Goal: Task Accomplishment & Management: Complete application form

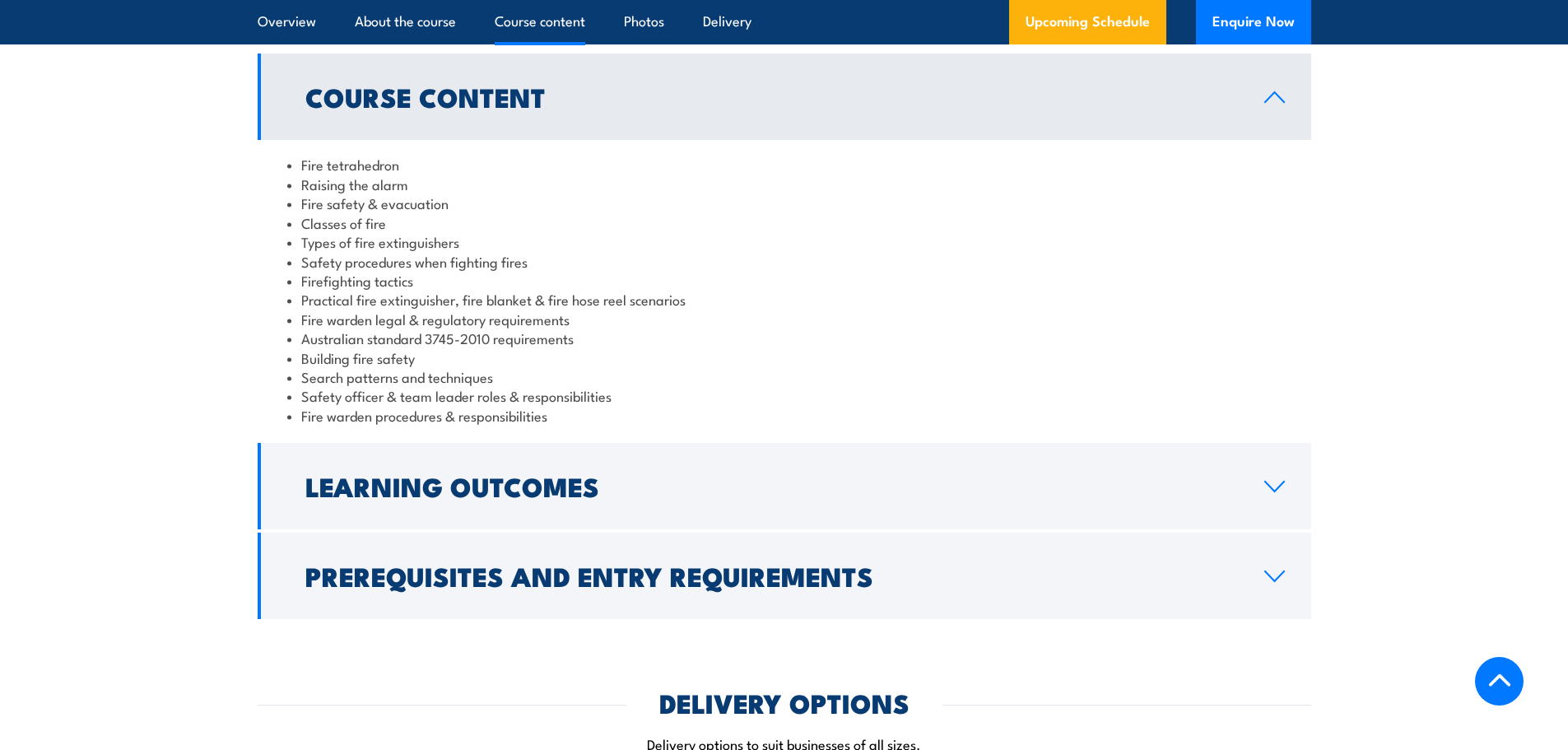
scroll to position [1400, 0]
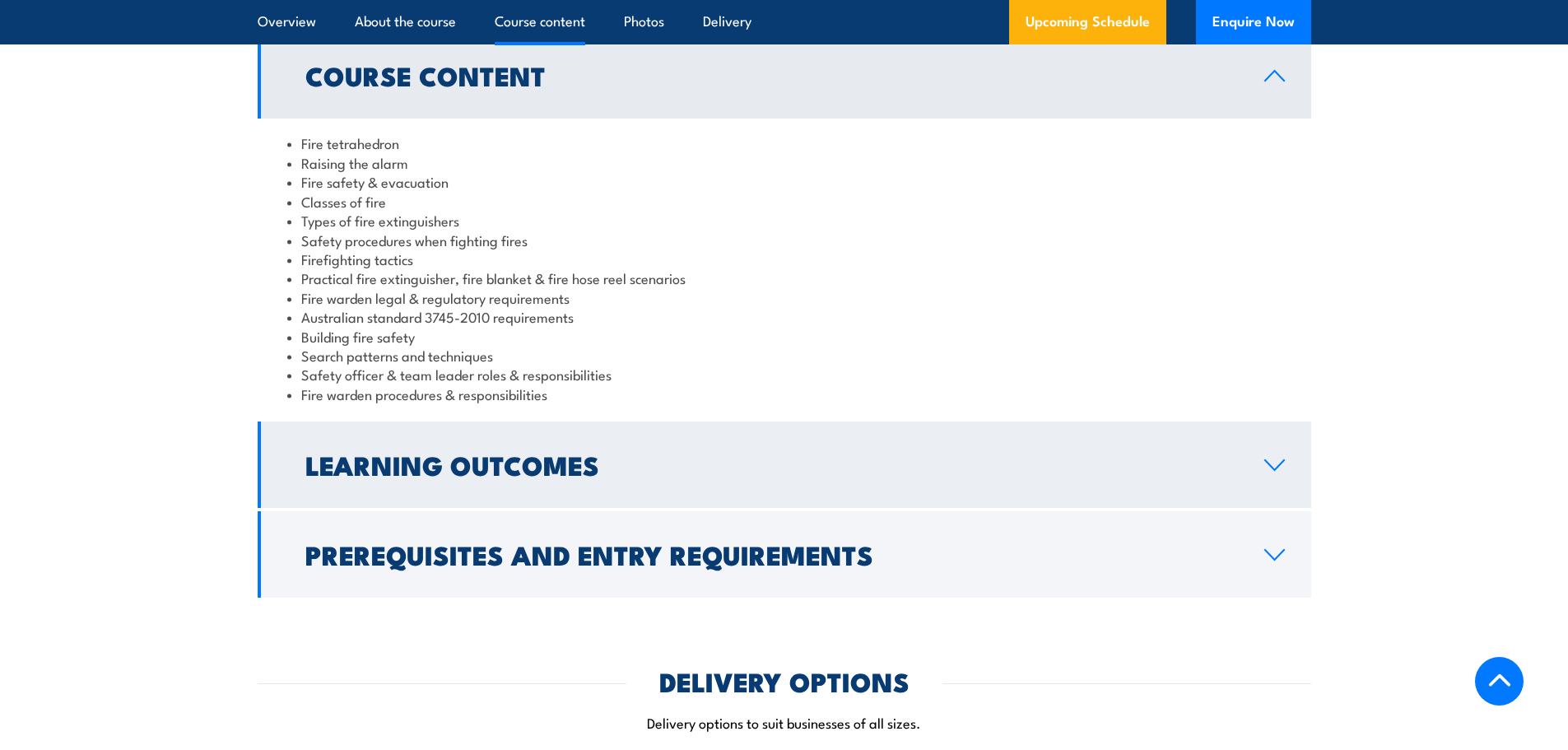
click at [1280, 473] on link "Learning Outcomes" at bounding box center [785, 464] width 1054 height 86
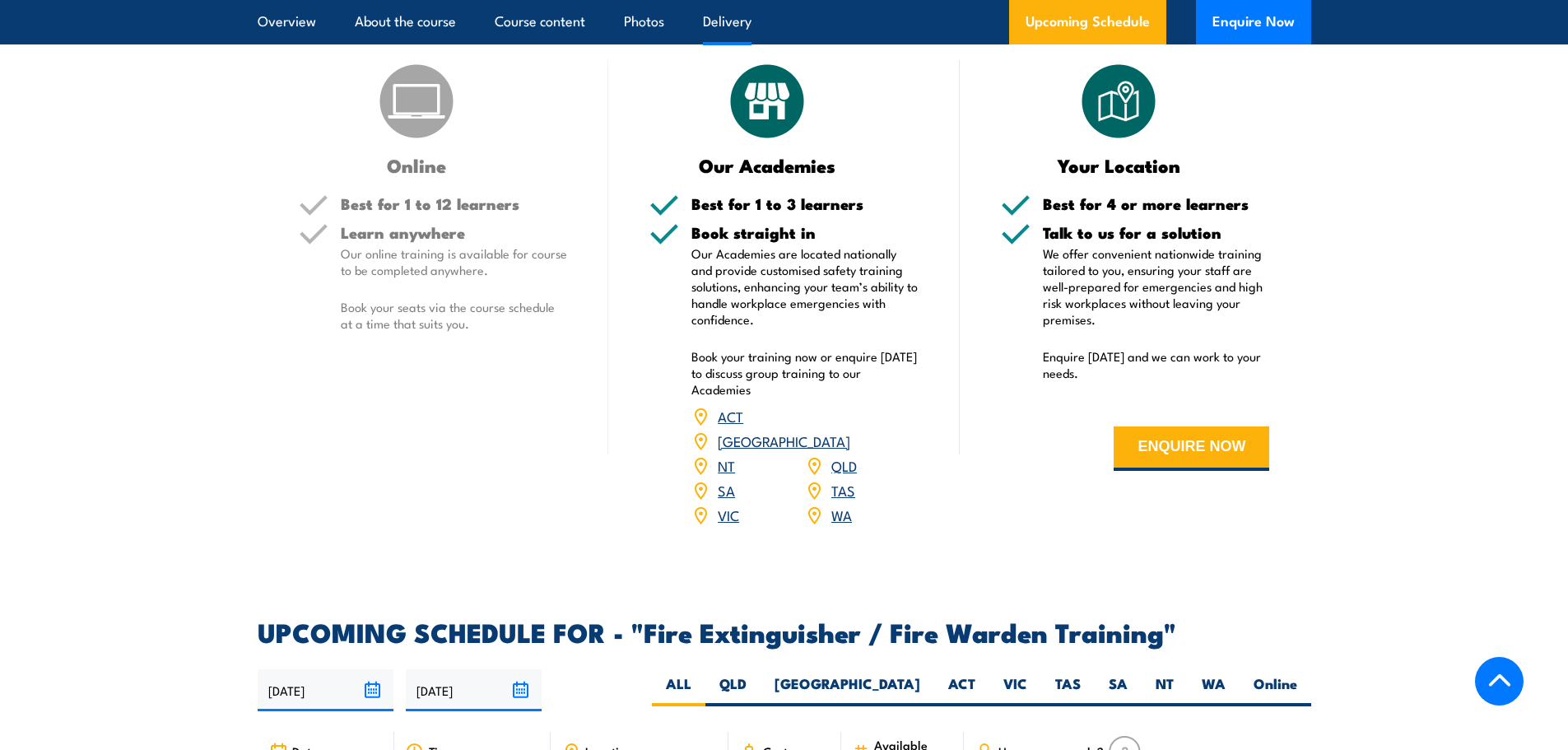
scroll to position [2058, 0]
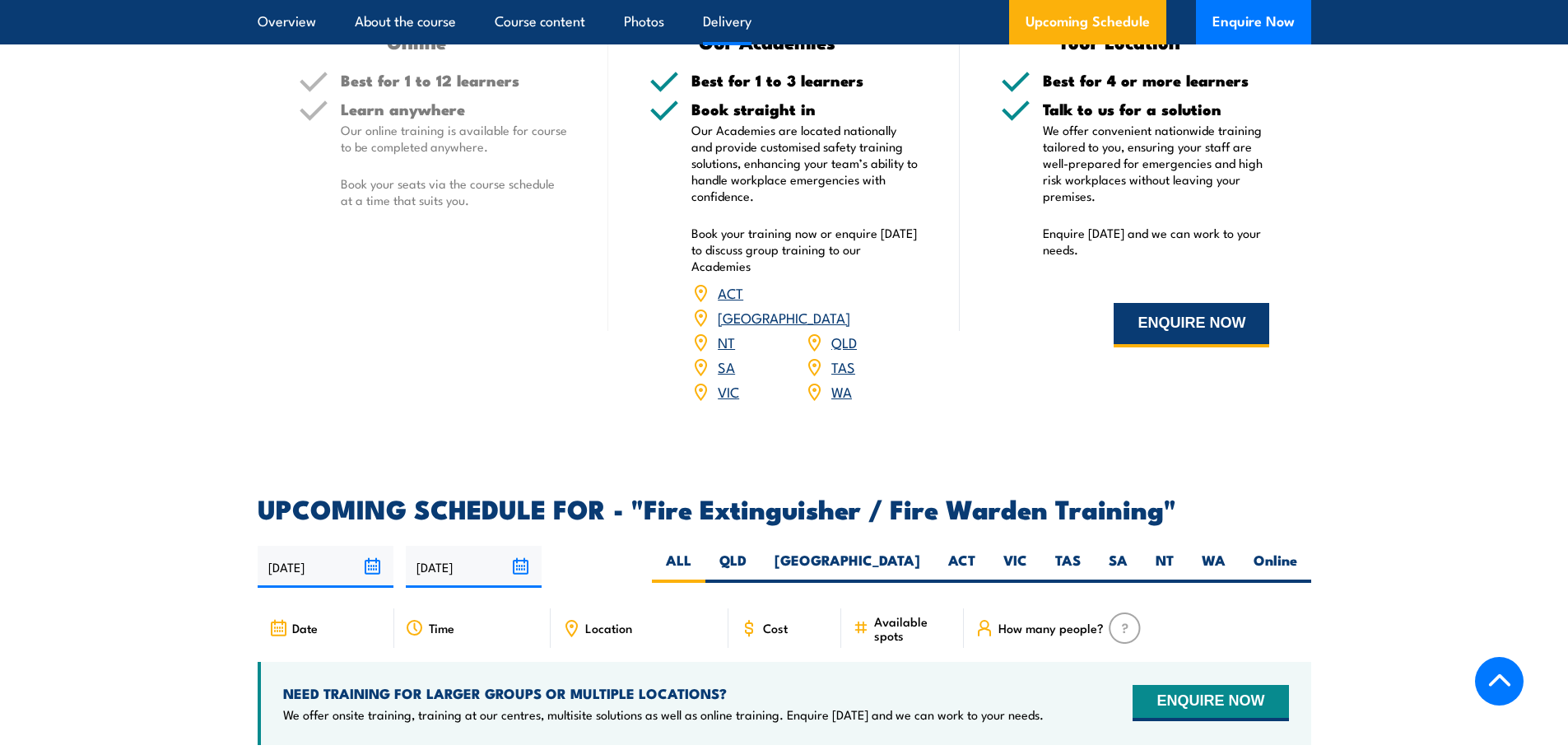
click at [1151, 329] on button "ENQUIRE NOW" at bounding box center [1192, 325] width 156 height 45
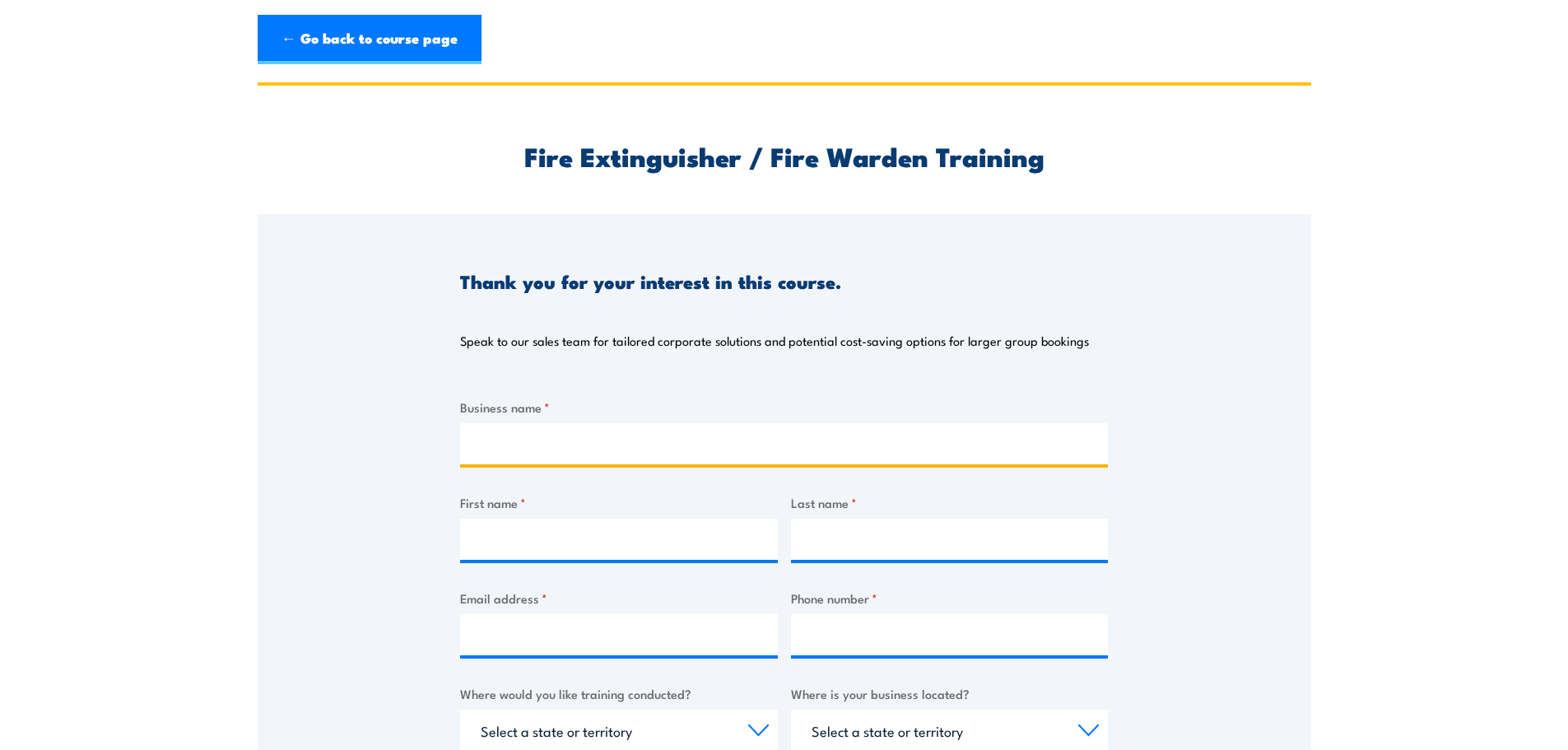
click at [562, 444] on input "Business name *" at bounding box center [784, 444] width 648 height 41
type input "Clevertronics"
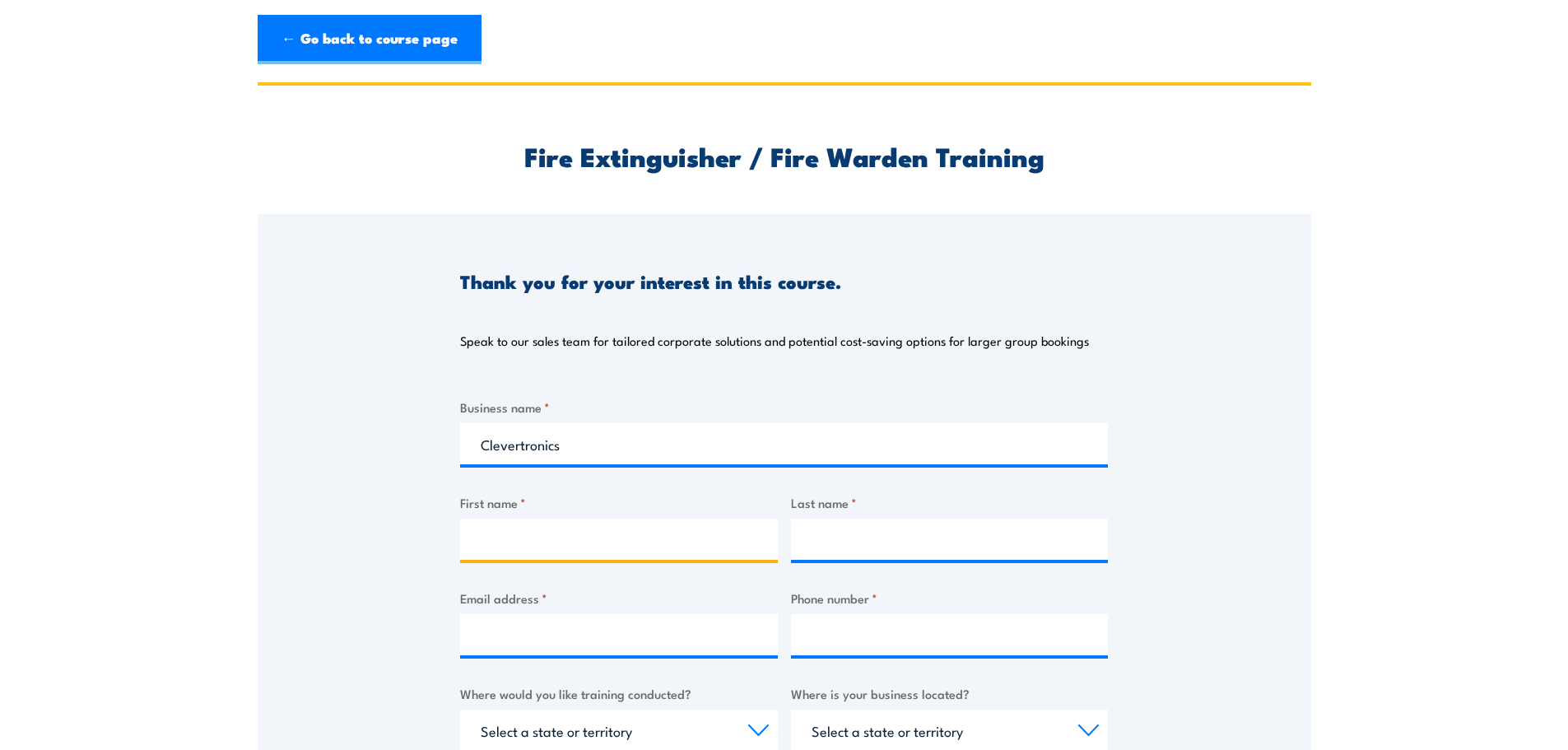
type input "[PERSON_NAME]"
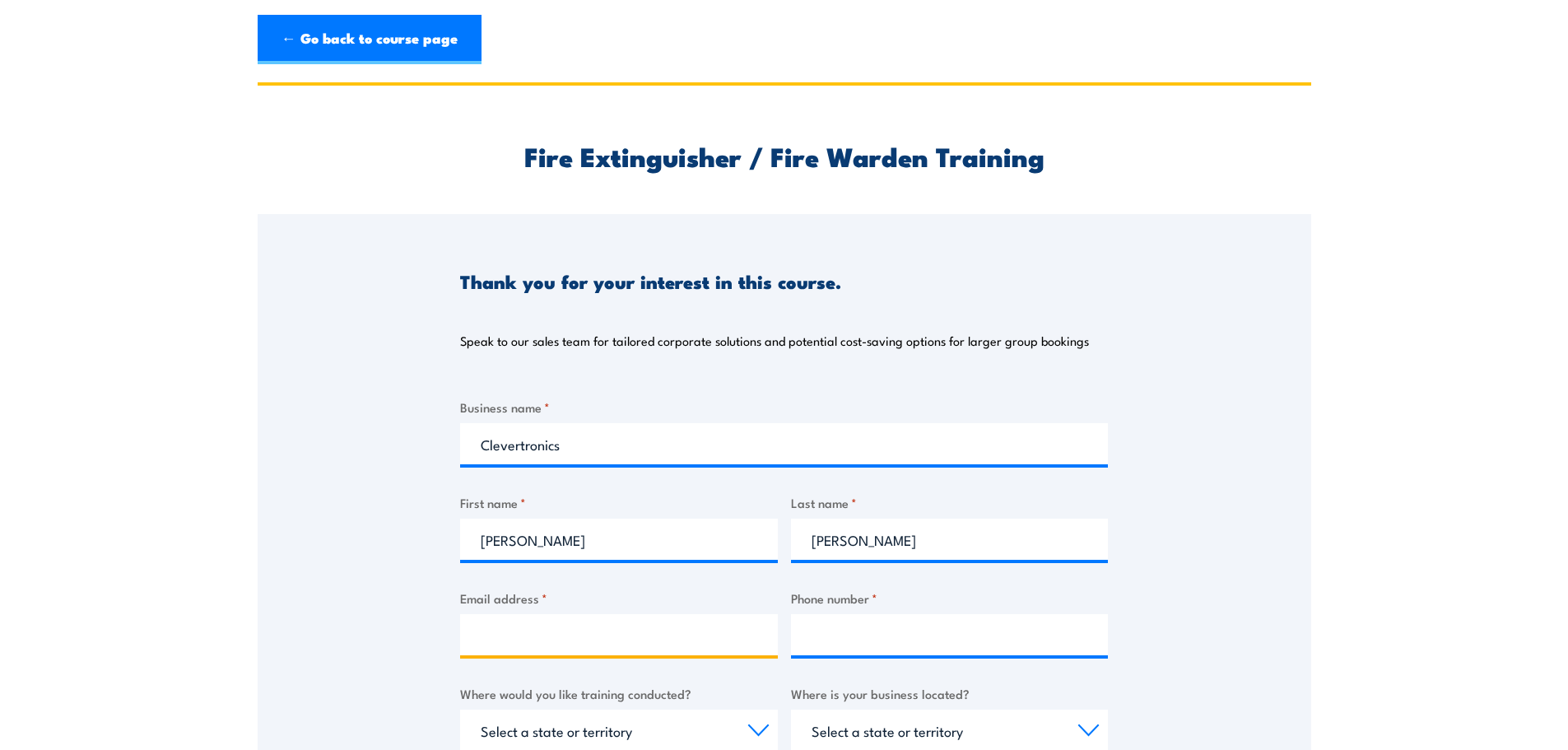
type input "[PERSON_NAME][EMAIL_ADDRESS][DOMAIN_NAME]"
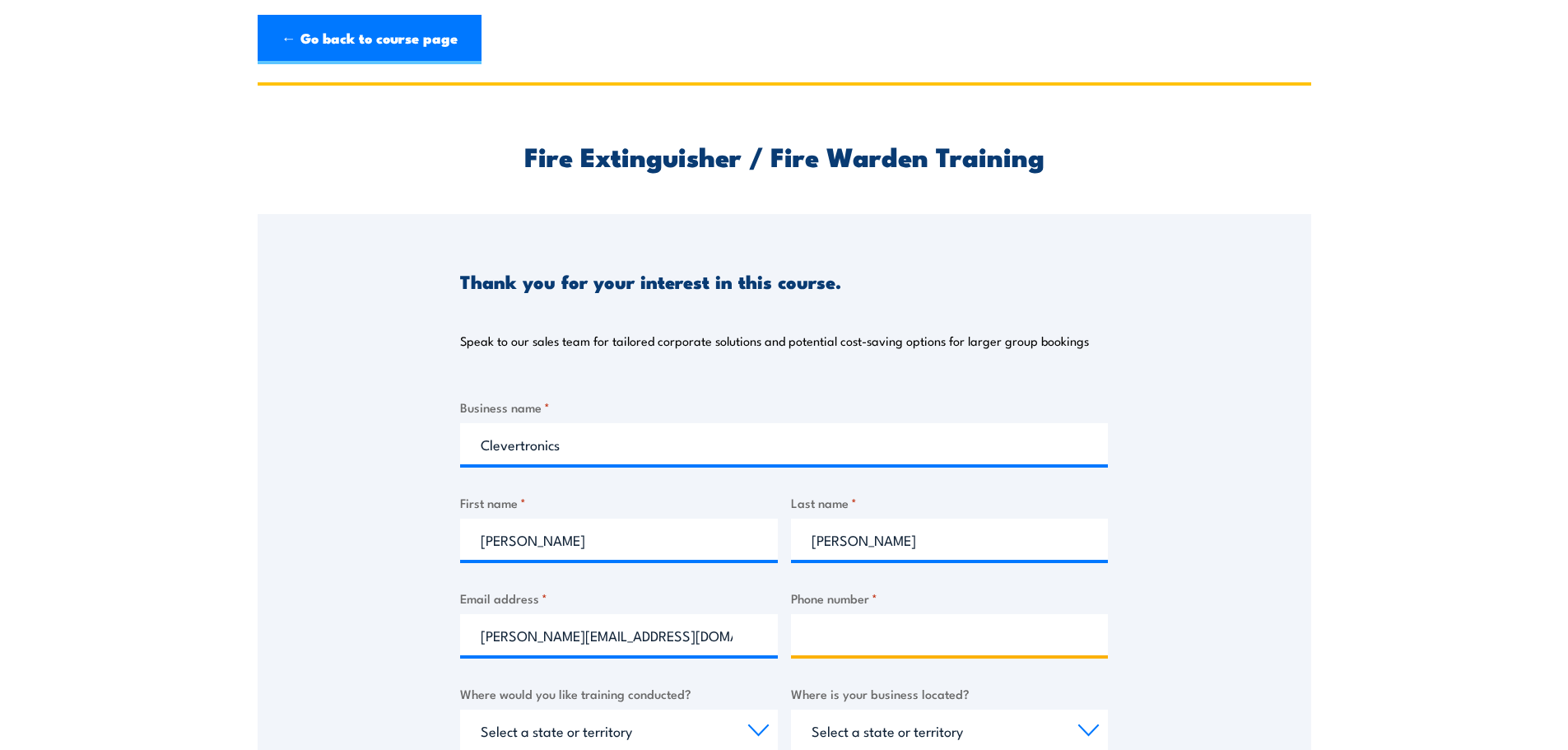
type input "0419128687"
select select "VIC"
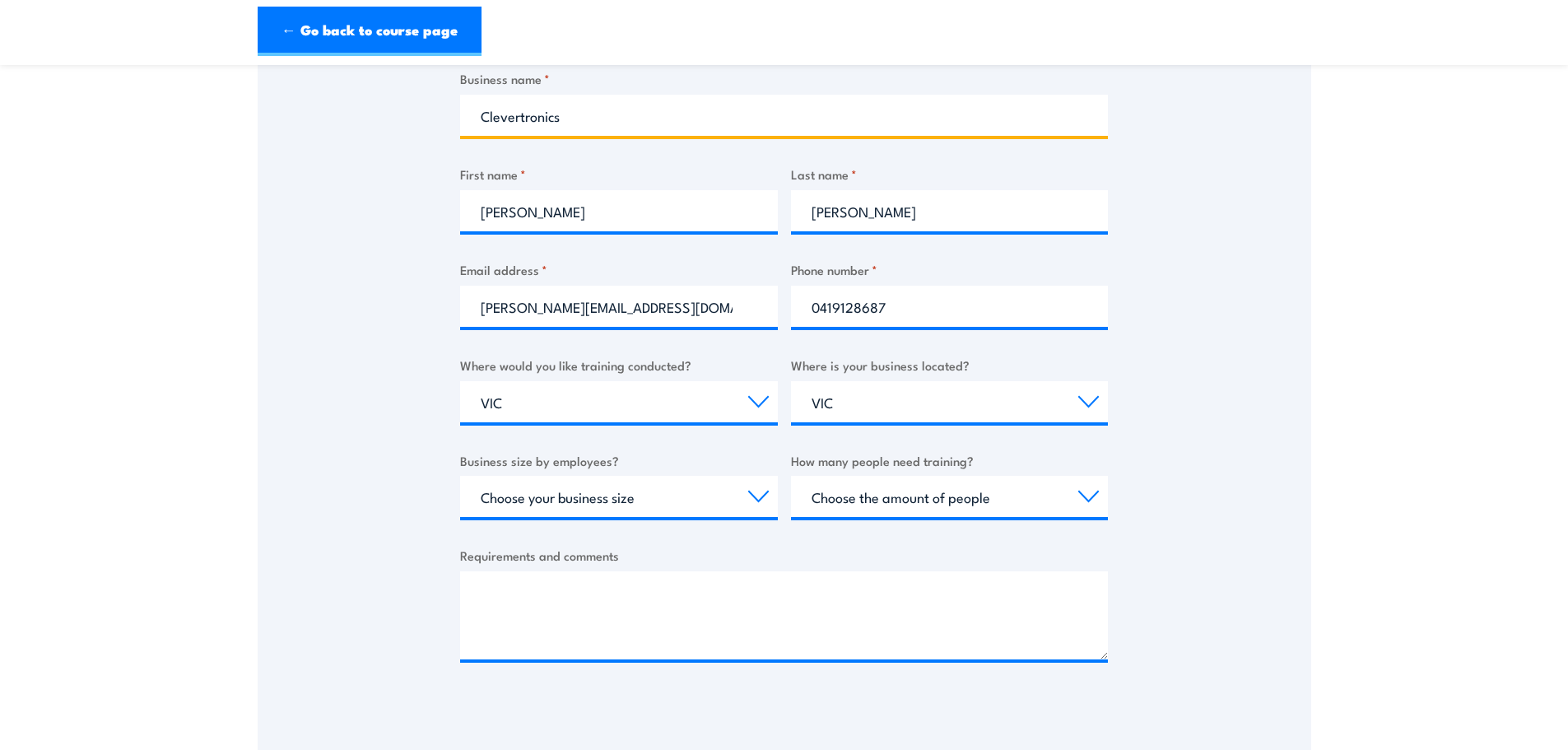
scroll to position [329, 0]
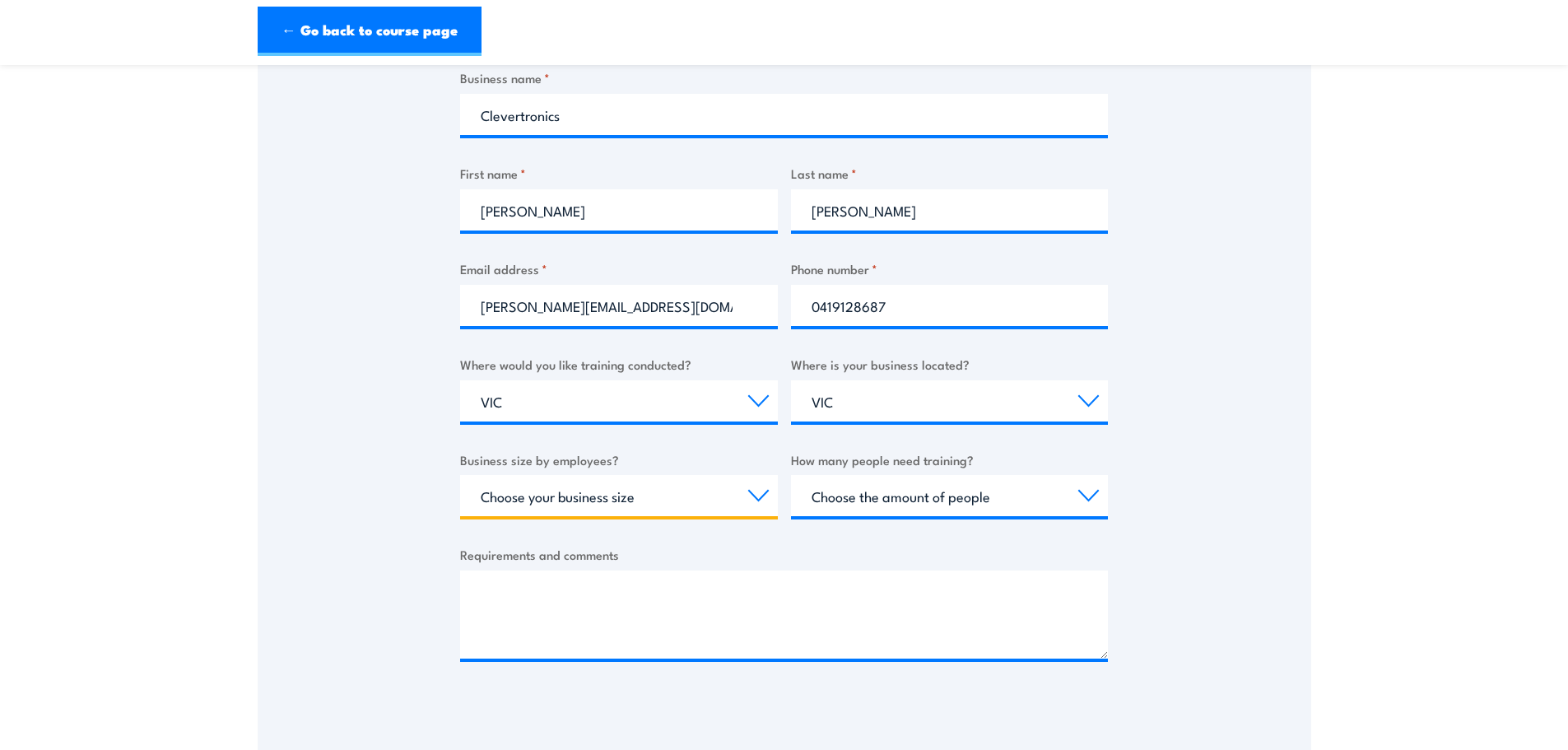
click at [769, 499] on select "Choose your business size 1 to 19 20 to 199 200+" at bounding box center [619, 496] width 318 height 41
select select "200+"
click at [461, 475] on select "Choose your business size 1 to 19 20 to 199 200+" at bounding box center [619, 496] width 318 height 41
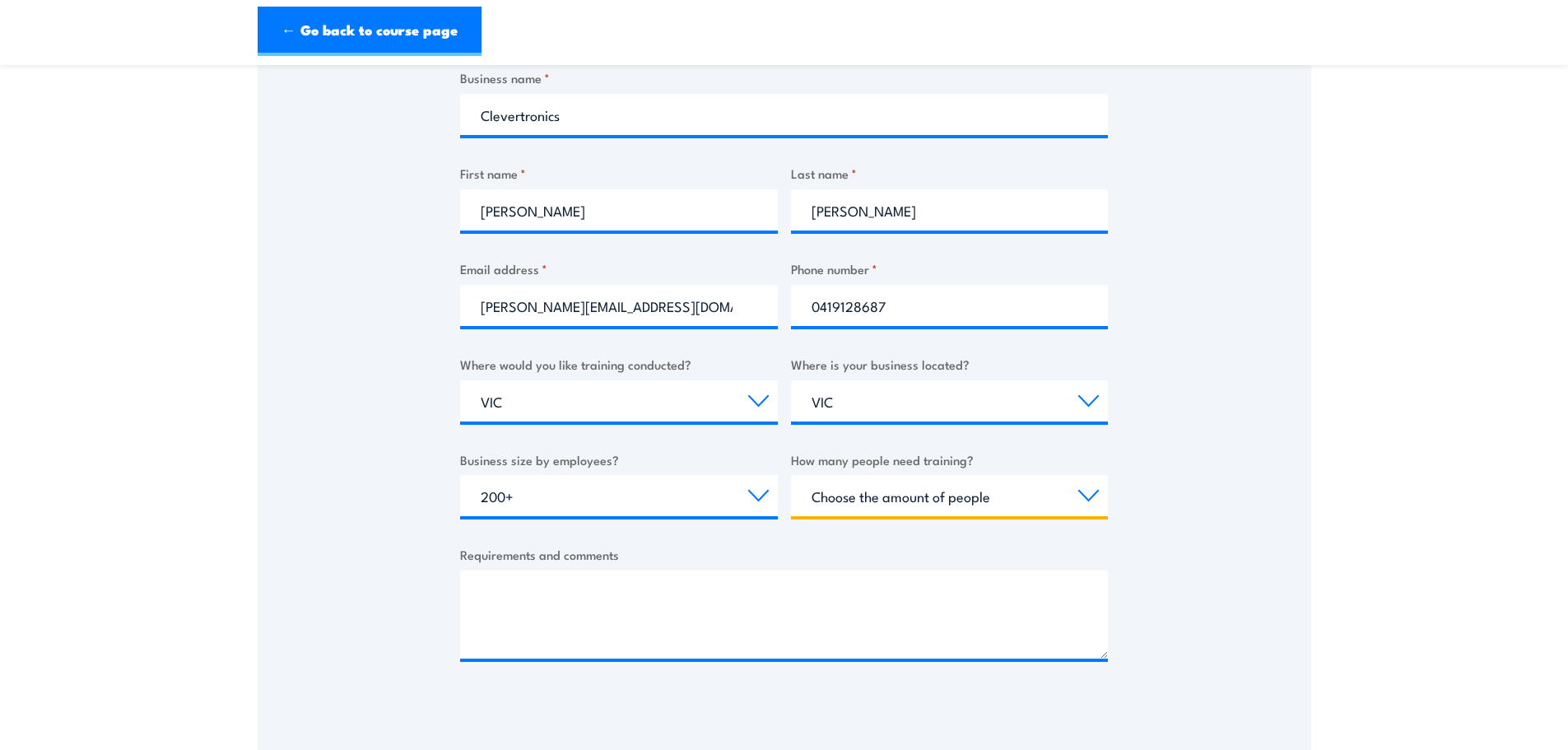
click at [1080, 491] on select "Choose the amount of people 1 to 4 5 to 19 20+" at bounding box center [950, 496] width 318 height 41
click at [976, 498] on select "Choose the amount of people 1 to 4 5 to 19 20+" at bounding box center [950, 496] width 318 height 41
click at [1087, 493] on select "Choose the amount of people 1 to 4 5 to 19 20+" at bounding box center [950, 496] width 318 height 41
select select "5 to 19"
click at [791, 475] on select "Choose the amount of people 1 to 4 5 to 19 20+" at bounding box center [950, 496] width 318 height 41
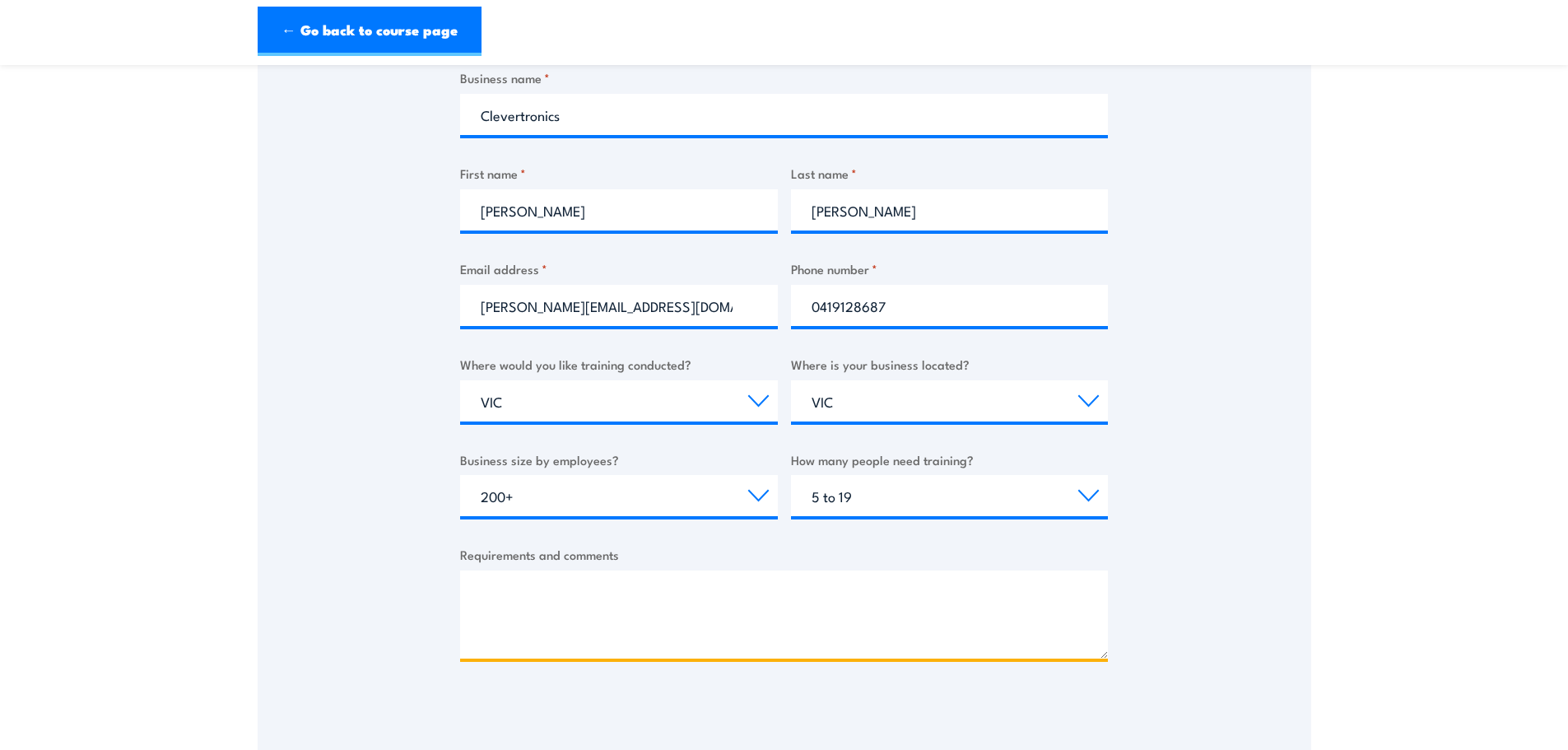
click at [646, 584] on textarea "Requirements and comments" at bounding box center [784, 615] width 648 height 88
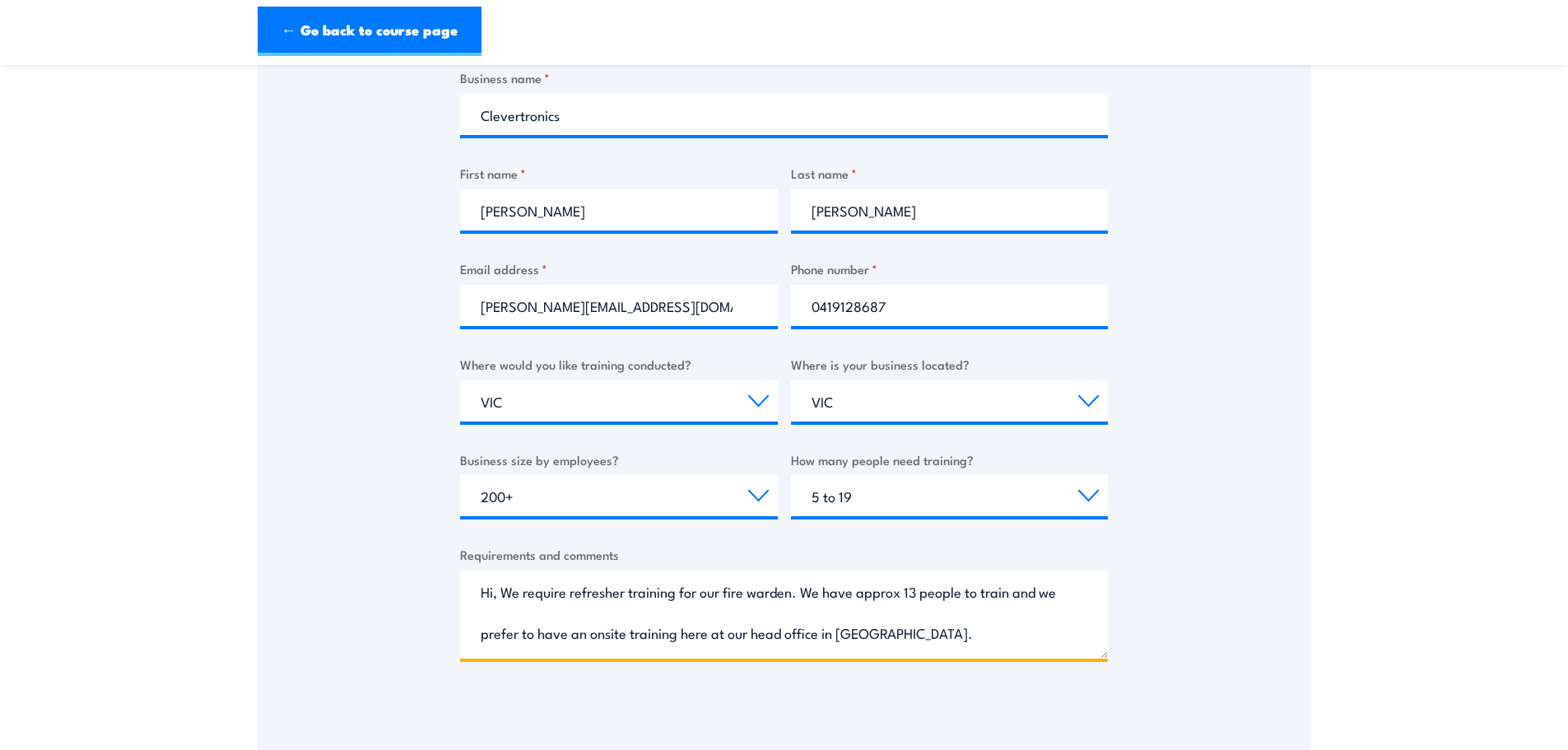
click at [0, 0] on span "Scoresby" at bounding box center [0, 0] width 0 height 0
click at [0, 0] on span "approx" at bounding box center [0, 0] width 0 height 0
click at [0, 0] on span "train" at bounding box center [0, 0] width 0 height 0
drag, startPoint x: 957, startPoint y: 625, endPoint x: 972, endPoint y: 627, distance: 15.1
click at [958, 627] on textarea "Hi, We require refresher training for our fire warden. We have approx. 13 peopl…" at bounding box center [784, 615] width 648 height 88
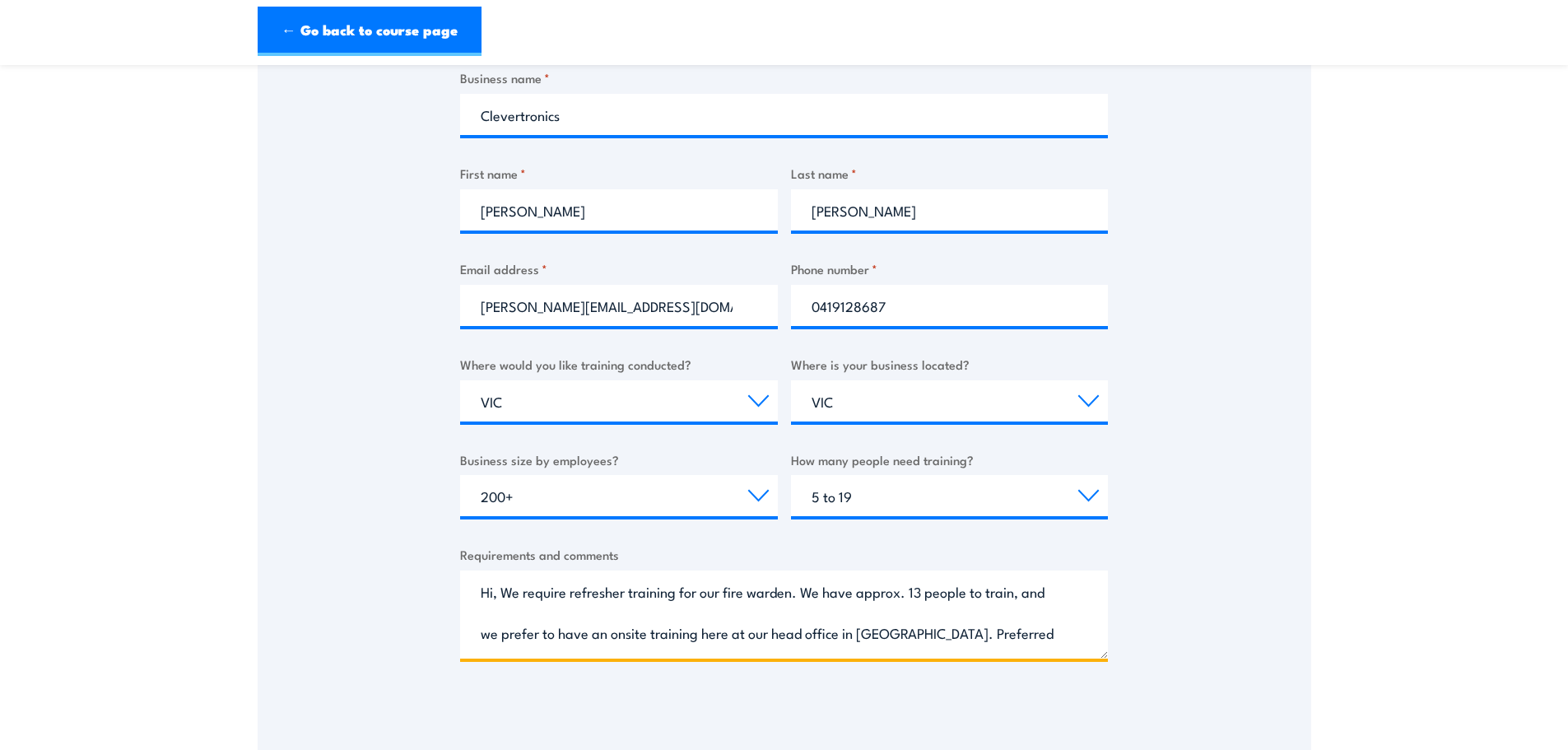
scroll to position [25, 0]
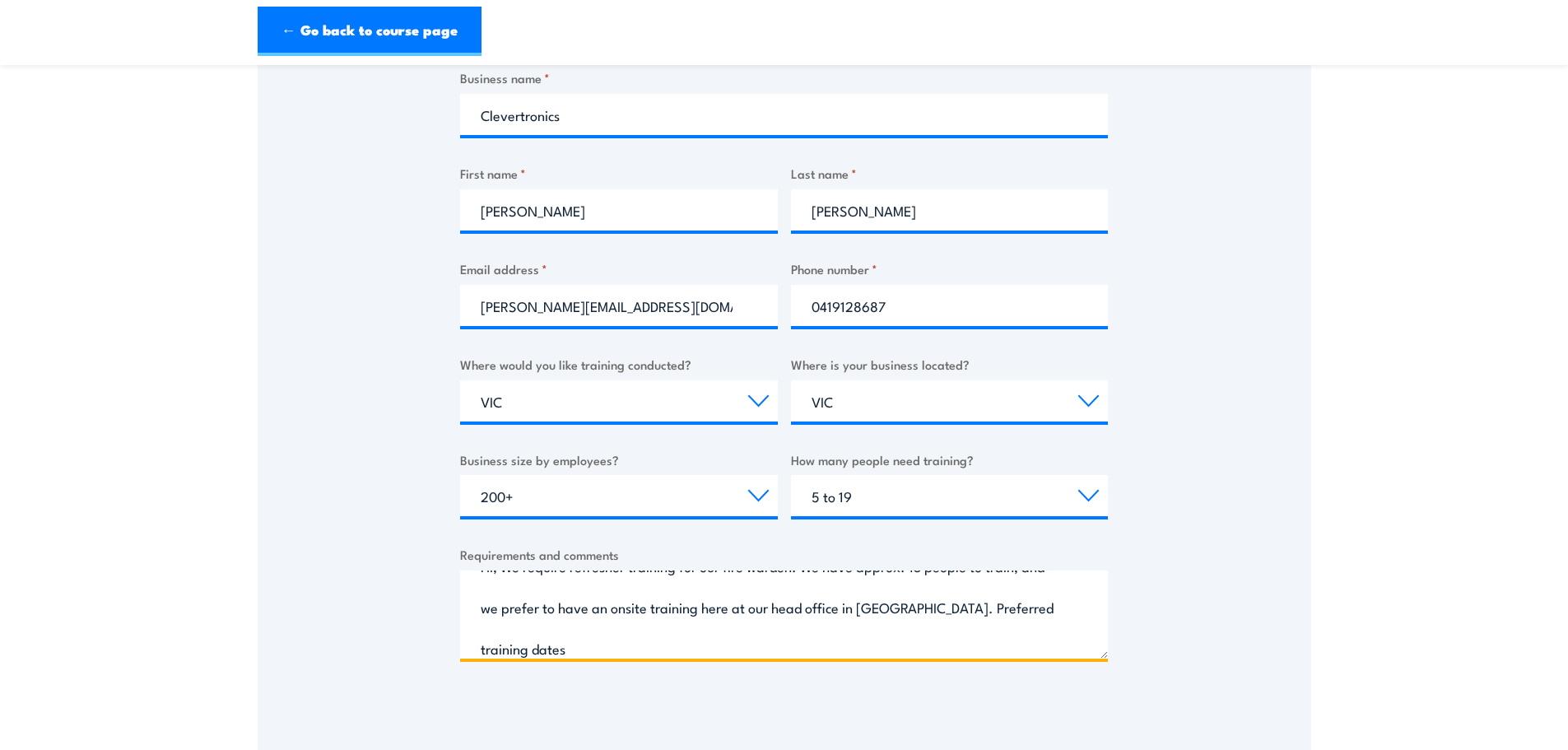
click at [584, 651] on textarea "Hi, We require refresher training for our fire warden. We have approx. 13 peopl…" at bounding box center [784, 615] width 648 height 88
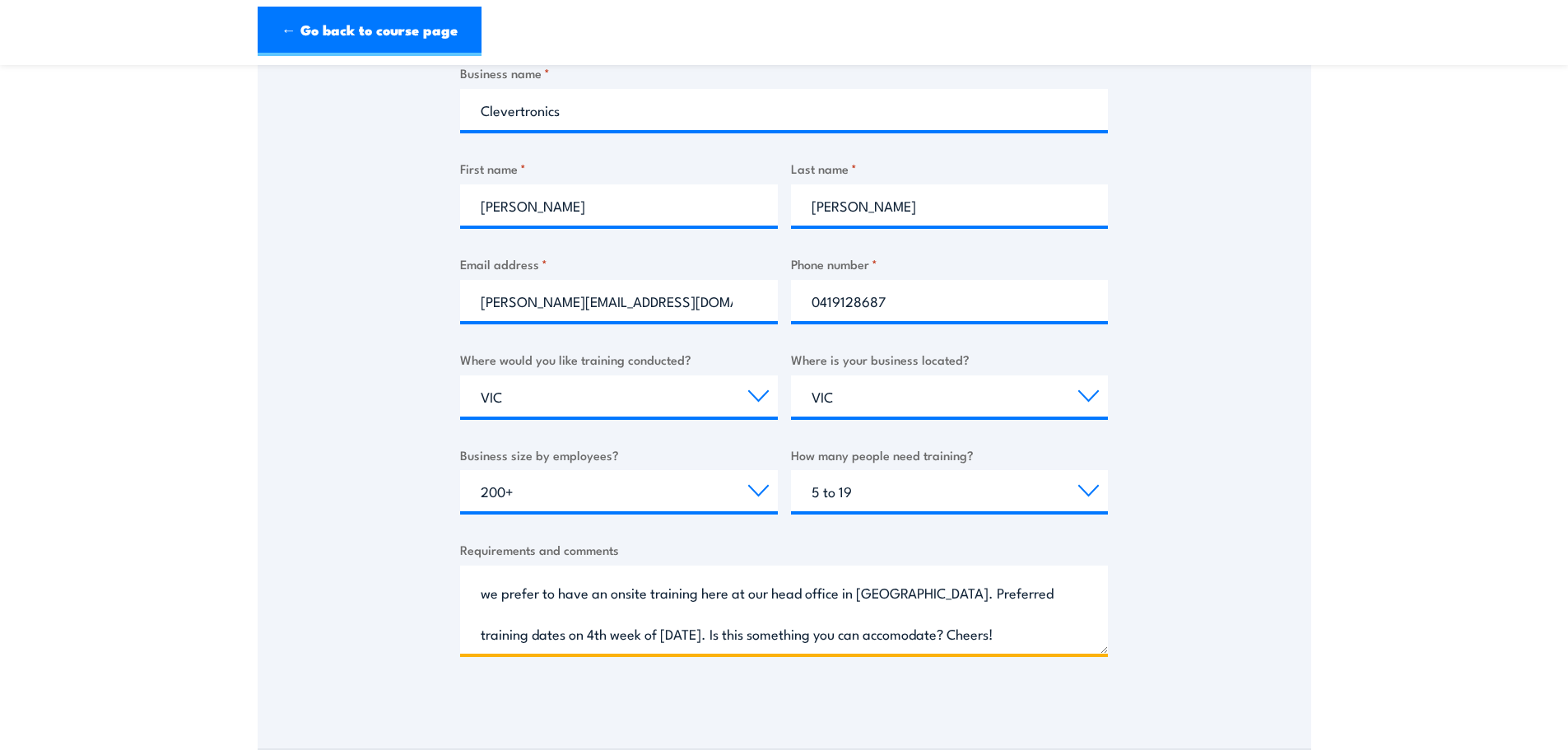
scroll to position [494, 0]
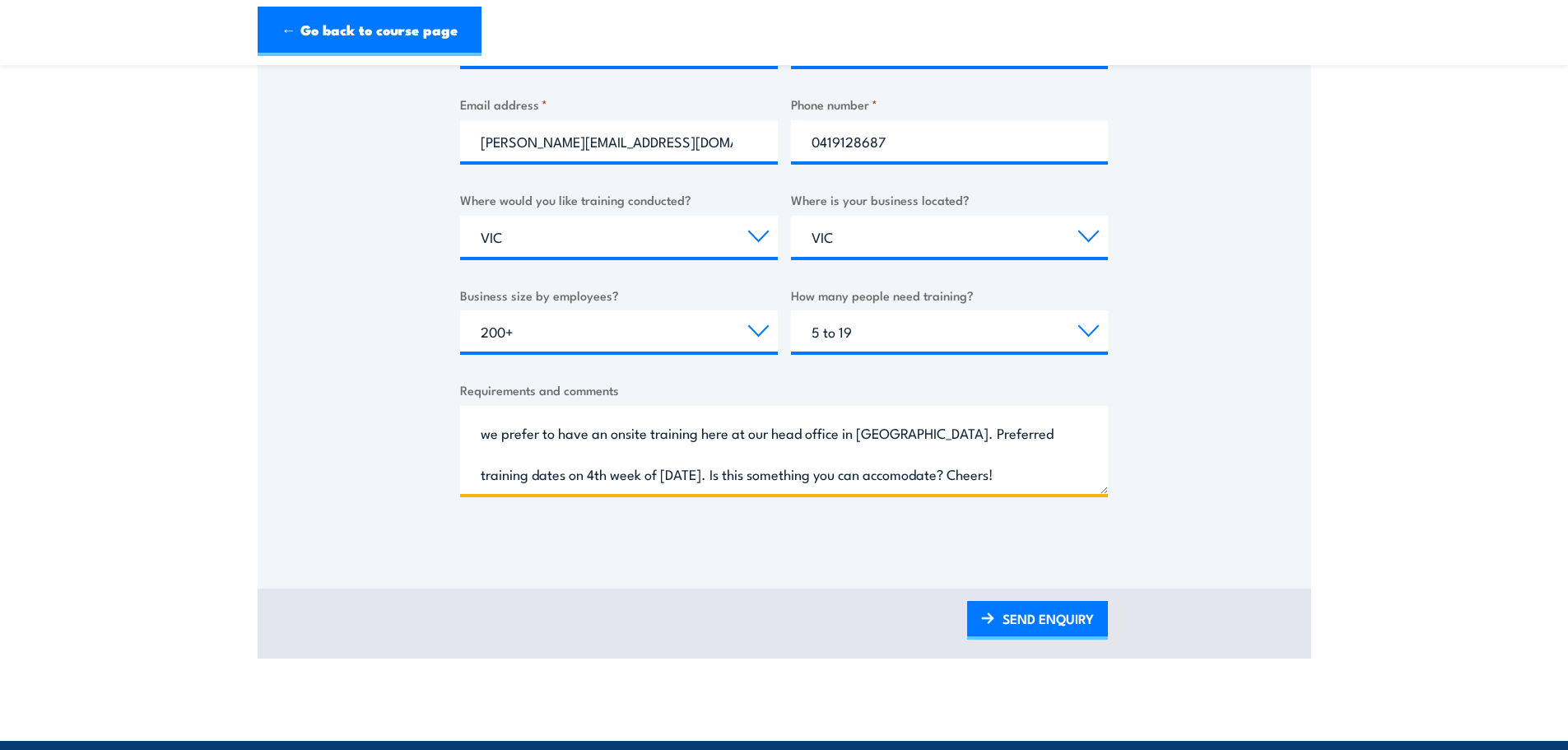
click at [0, 0] on span "accommodate?" at bounding box center [0, 0] width 0 height 0
type textarea "Hi, We require refresher training for our fire warden. We have approx. 13 peopl…"
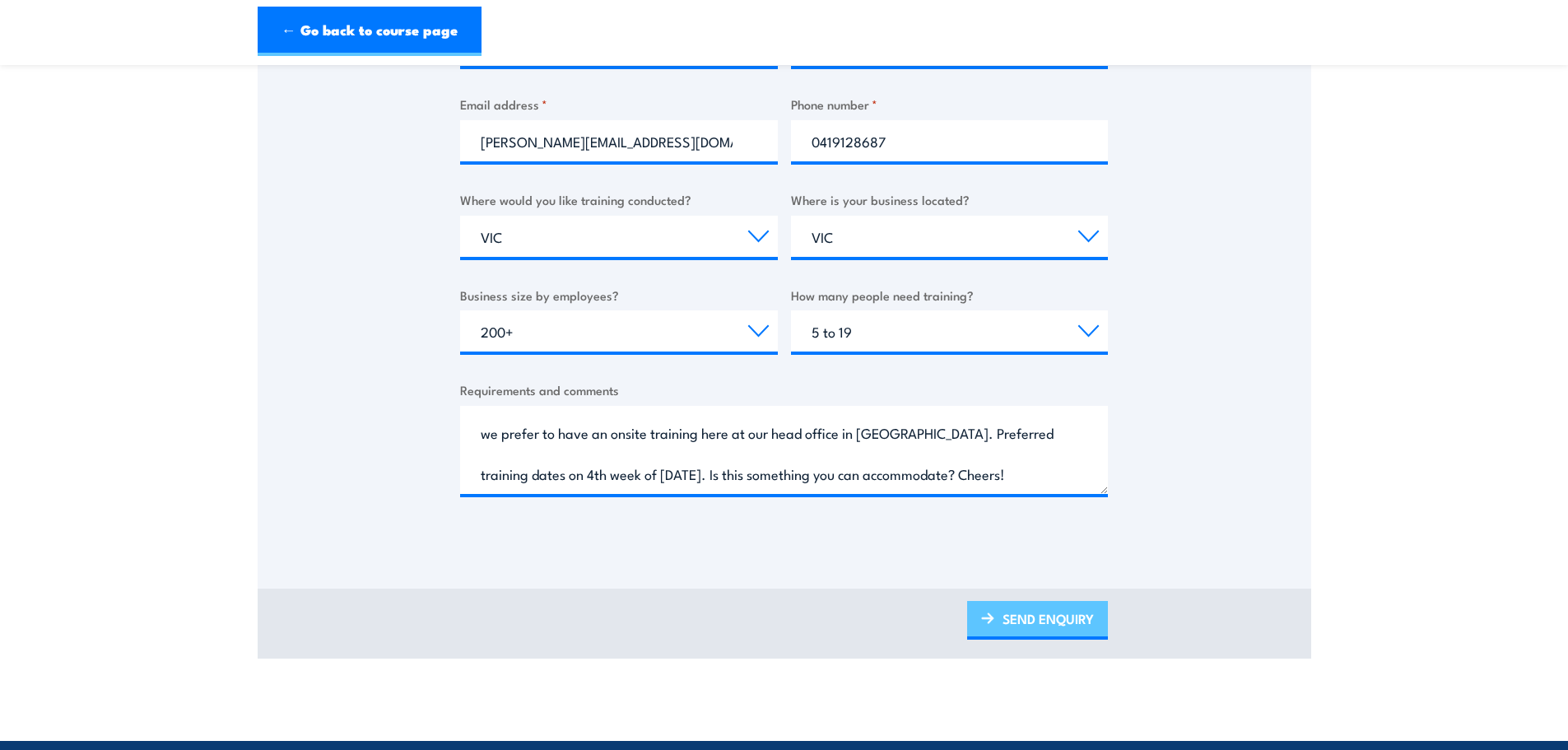
click at [1065, 622] on link "SEND ENQUIRY" at bounding box center [1037, 620] width 141 height 39
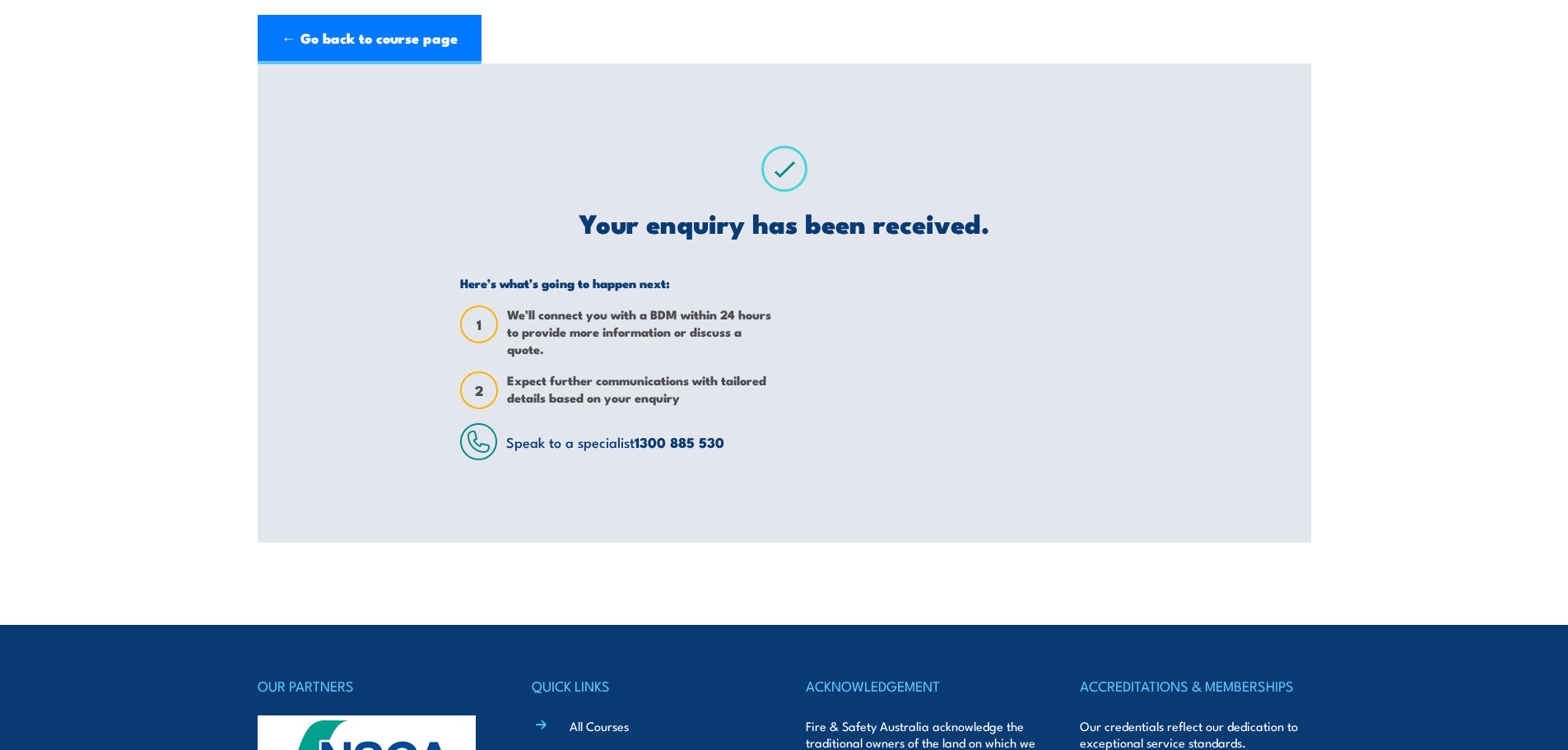
scroll to position [0, 0]
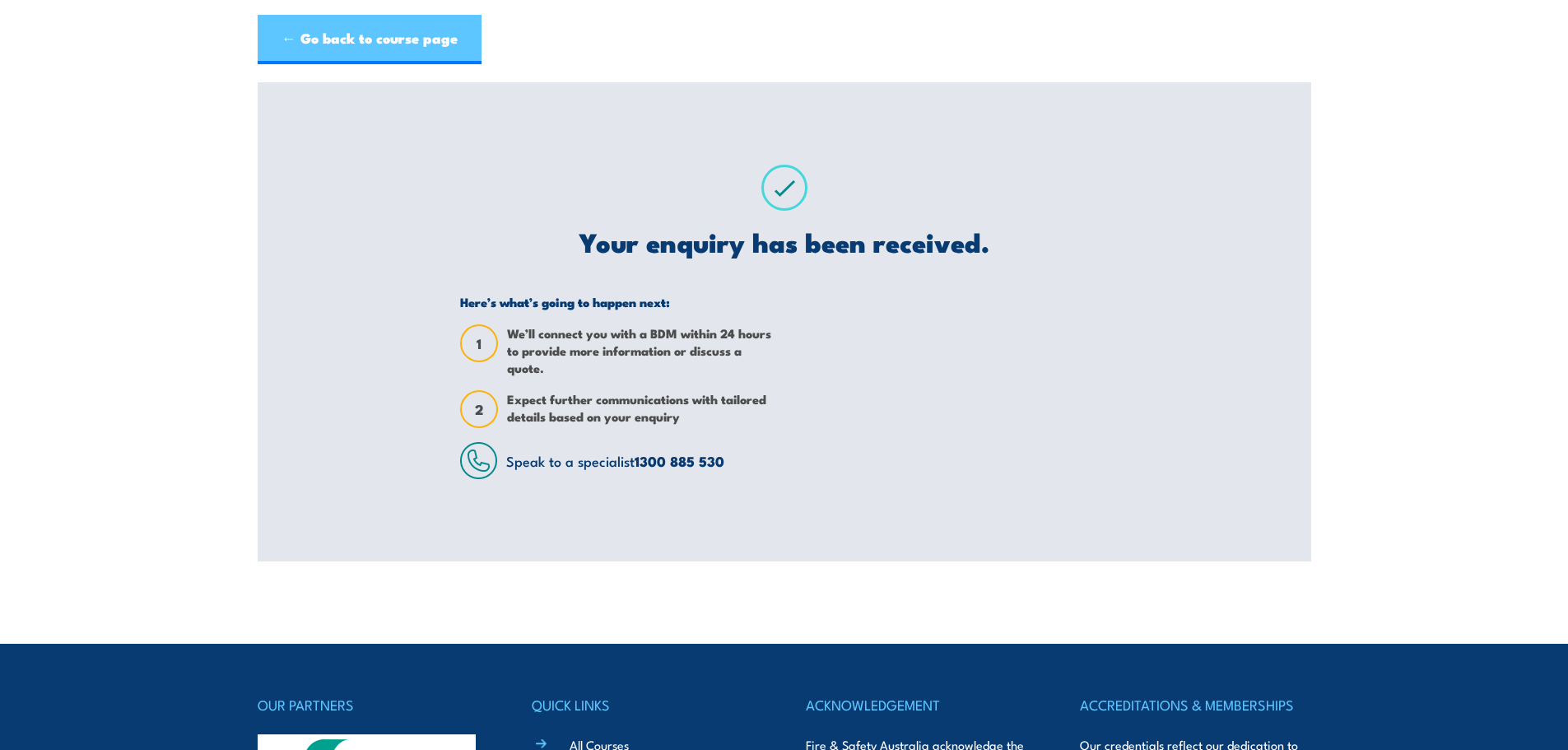
click at [329, 49] on link "← Go back to course page" at bounding box center [370, 39] width 224 height 49
